Goal: Information Seeking & Learning: Find specific fact

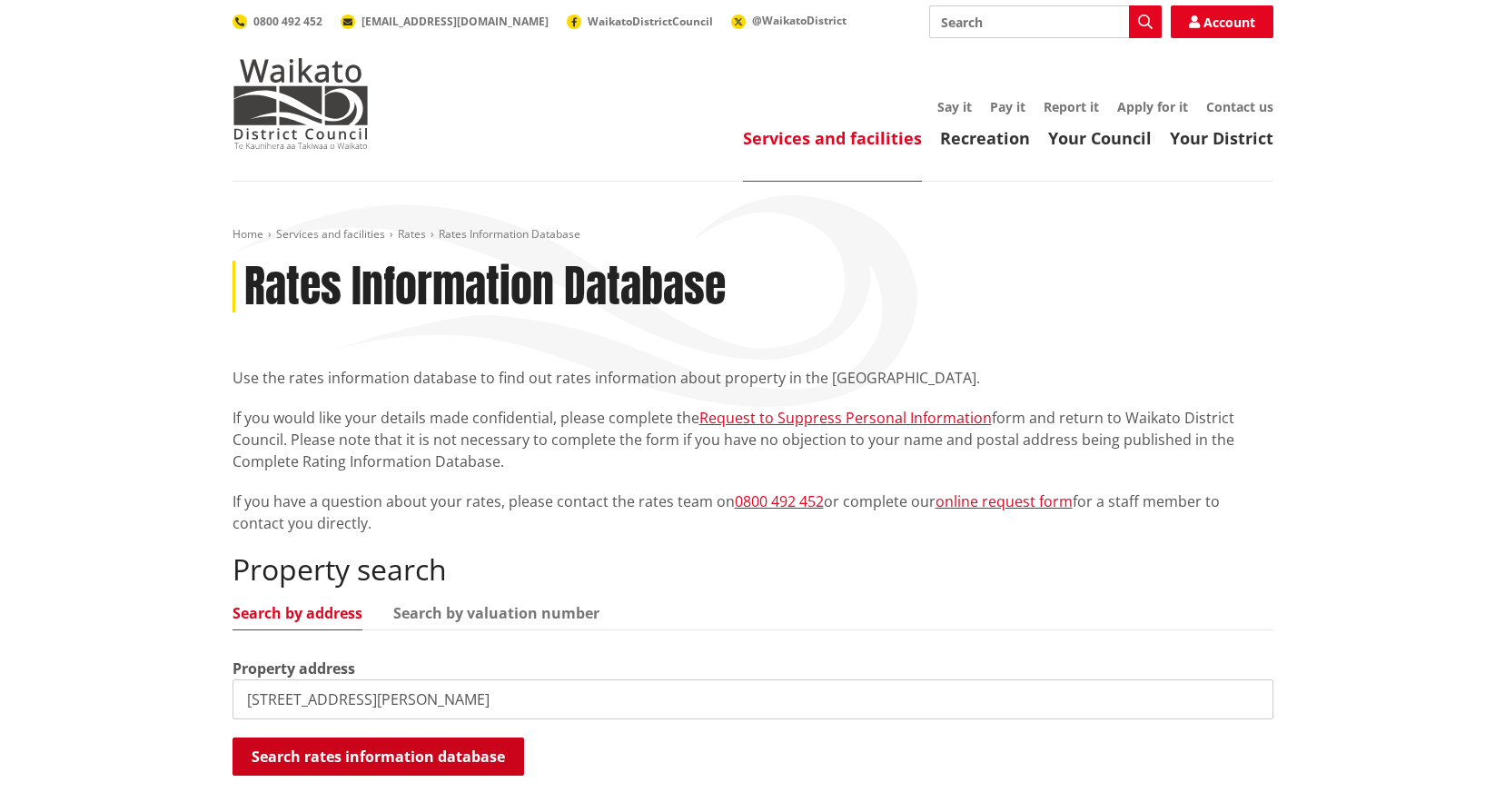
type input "[STREET_ADDRESS][PERSON_NAME]"
click at [467, 757] on button "Search rates information database" at bounding box center [378, 756] width 292 height 38
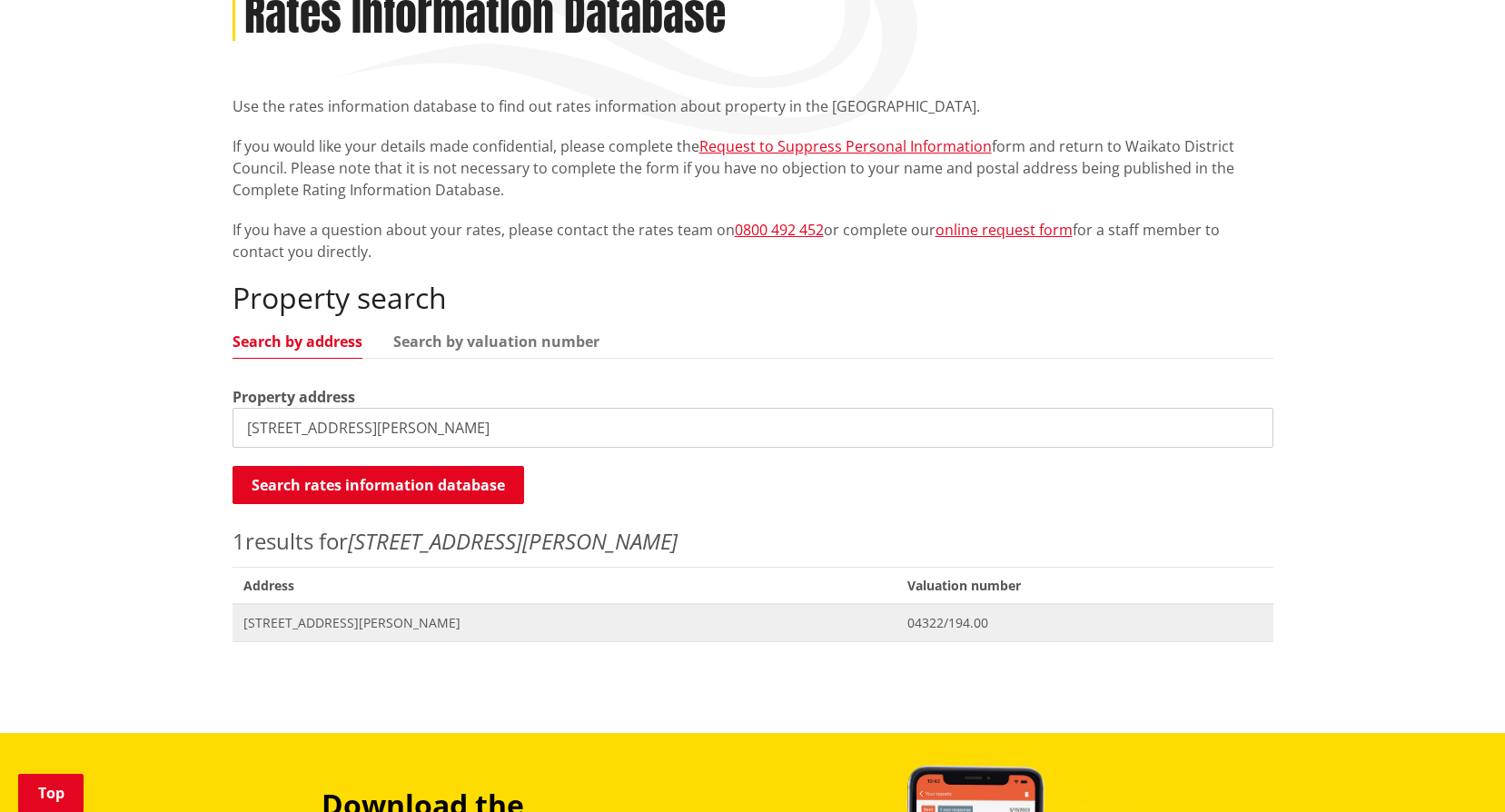
scroll to position [272, 0]
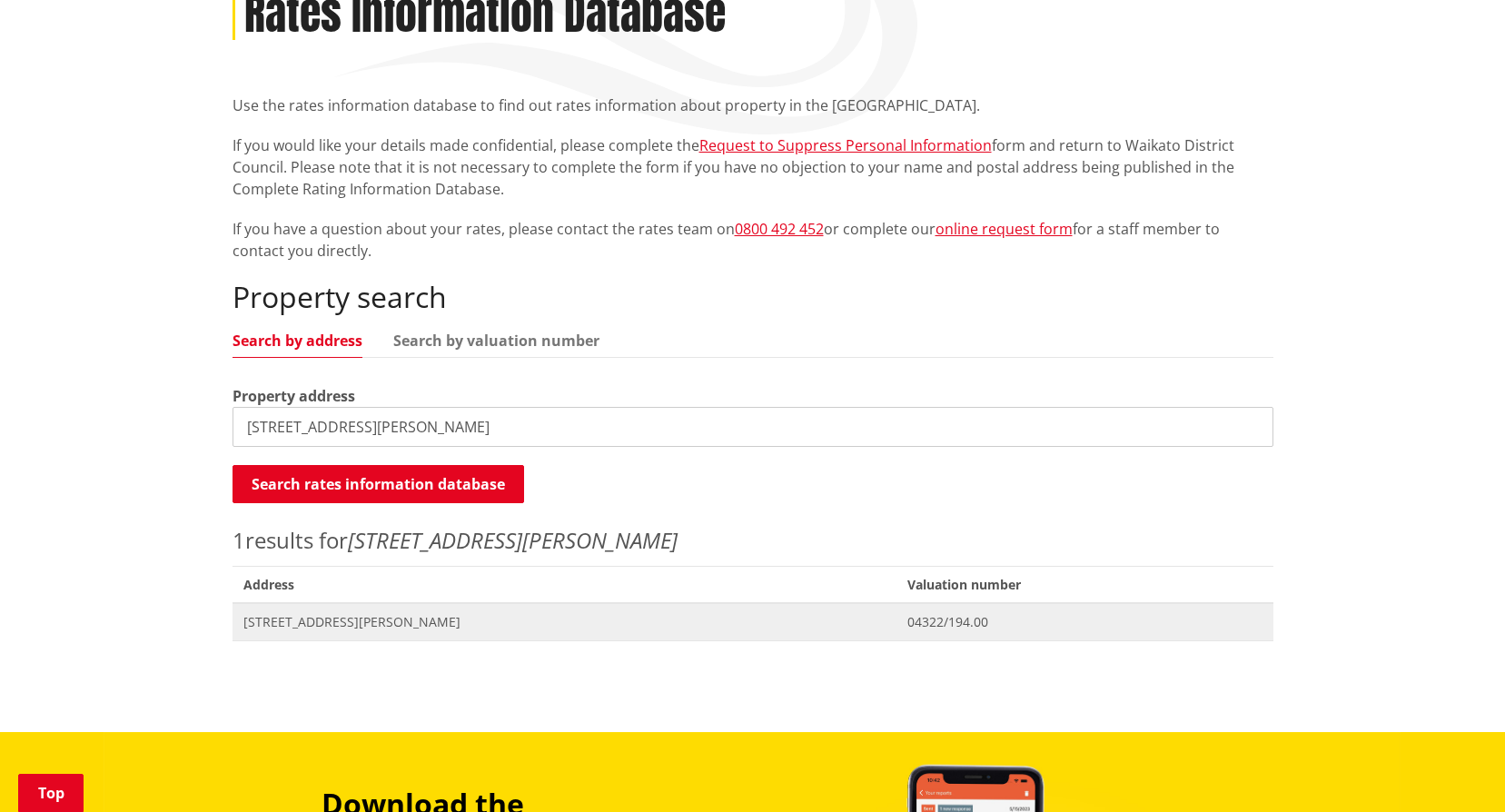
click at [371, 618] on span "[STREET_ADDRESS][PERSON_NAME]" at bounding box center [565, 622] width 643 height 18
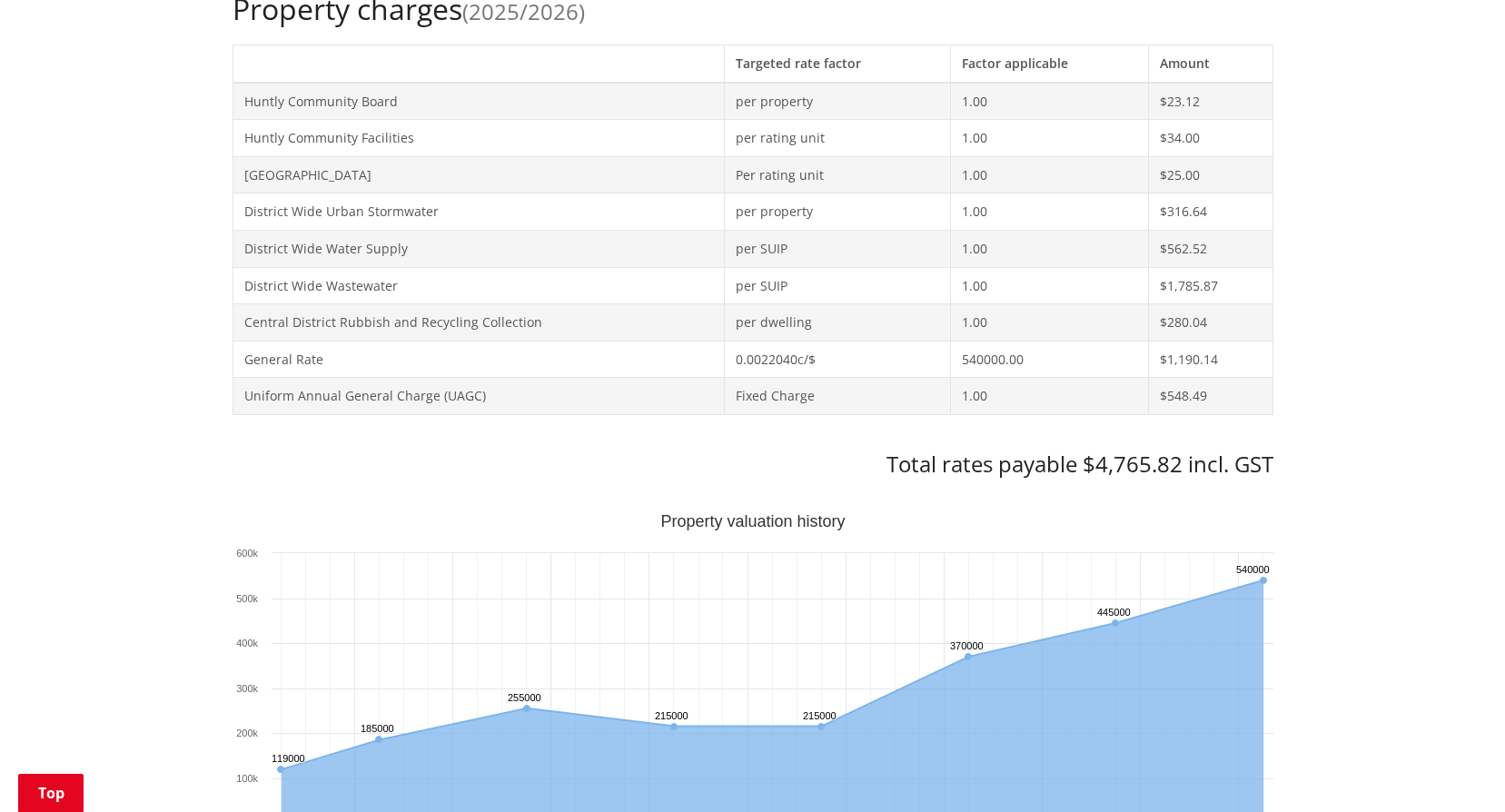
scroll to position [782, 0]
